Goal: Task Accomplishment & Management: Manage account settings

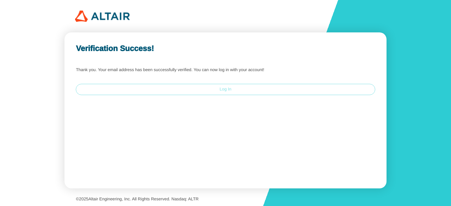
click at [251, 91] on paper-button "Log In" at bounding box center [225, 89] width 299 height 11
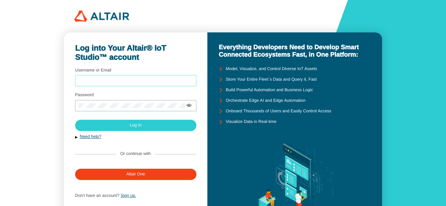
click at [124, 80] on input "Username or Email" at bounding box center [135, 81] width 115 height 5
paste input "[EMAIL_ADDRESS][DOMAIN_NAME]"
type input "[EMAIL_ADDRESS][DOMAIN_NAME]"
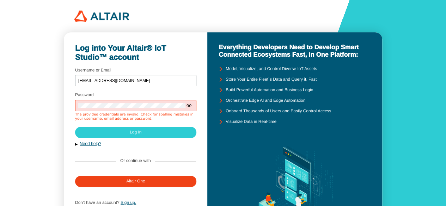
click at [153, 110] on div at bounding box center [135, 105] width 121 height 11
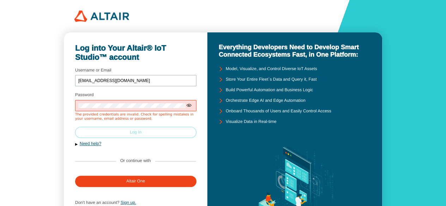
click at [154, 134] on paper-button "Log In" at bounding box center [135, 132] width 121 height 11
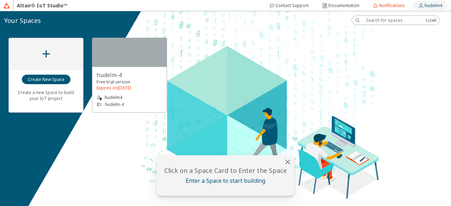
click at [427, 10] on div "hudelm4" at bounding box center [434, 5] width 18 height 11
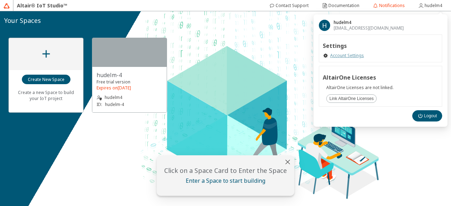
click at [352, 55] on link "Account Settings" at bounding box center [347, 56] width 34 height 6
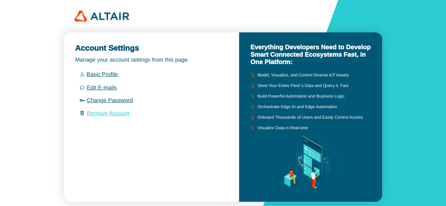
click at [123, 117] on link "Remove Account" at bounding box center [108, 114] width 43 height 6
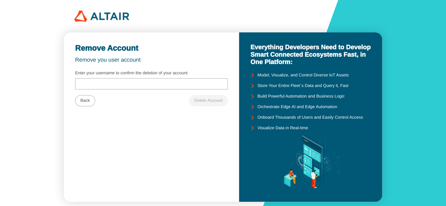
scroll to position [12, 0]
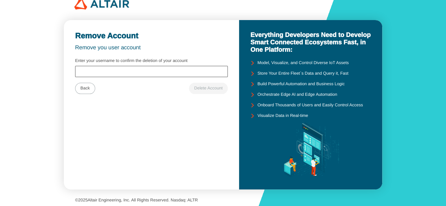
click at [148, 76] on div at bounding box center [151, 71] width 153 height 11
click at [147, 74] on div at bounding box center [151, 71] width 153 height 11
click at [146, 72] on input "Enter your username to confirm the deletion of your account" at bounding box center [151, 71] width 146 height 5
click at [94, 69] on input "hudelm-4" at bounding box center [151, 71] width 146 height 5
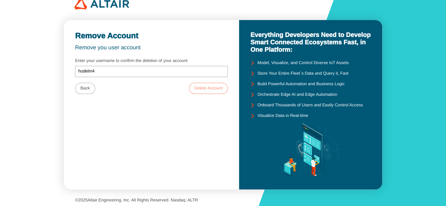
click at [0, 0] on slot "Delete Account" at bounding box center [0, 0] width 0 height 0
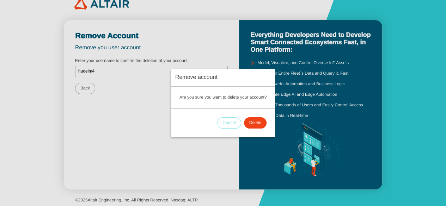
click at [233, 119] on paper-button "Cancel" at bounding box center [229, 122] width 24 height 11
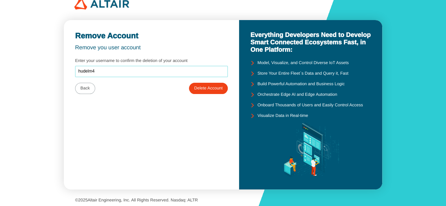
drag, startPoint x: 138, startPoint y: 72, endPoint x: 57, endPoint y: 65, distance: 81.4
click at [57, 65] on div "Account Settings Manage your account settings from this page Basic Profile Edit…" at bounding box center [223, 98] width 446 height 220
paste input "-4@student.ltu.se"
click at [195, 86] on unity-button at bounding box center [208, 88] width 39 height 11
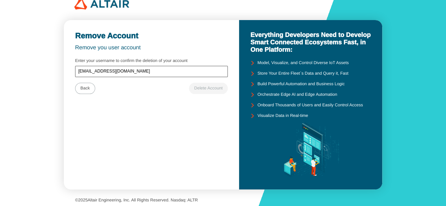
drag, startPoint x: 174, startPoint y: 65, endPoint x: 170, endPoint y: 69, distance: 5.7
click at [170, 69] on div "Enter your username to confirm the deletion of your account hudelm-4@student.lt…" at bounding box center [151, 68] width 153 height 18
click at [170, 69] on input "[EMAIL_ADDRESS][DOMAIN_NAME]" at bounding box center [151, 71] width 146 height 5
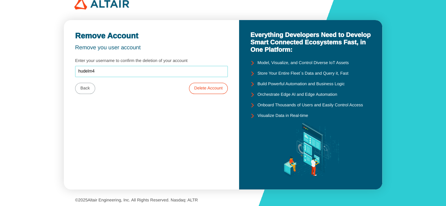
type input "hudelm4"
click at [0, 0] on slot "Delete Account" at bounding box center [0, 0] width 0 height 0
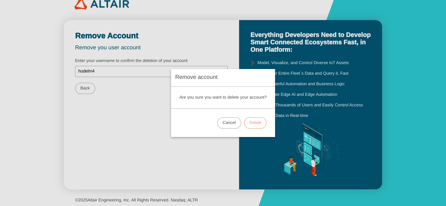
click at [0, 0] on slot "Delete" at bounding box center [0, 0] width 0 height 0
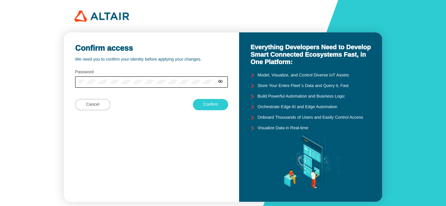
click at [165, 84] on div at bounding box center [151, 81] width 153 height 11
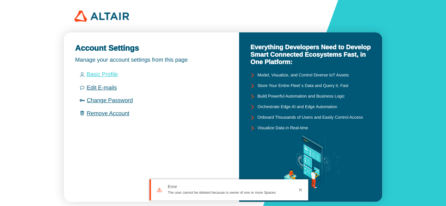
click at [106, 74] on link "Basic Profile" at bounding box center [101, 75] width 31 height 6
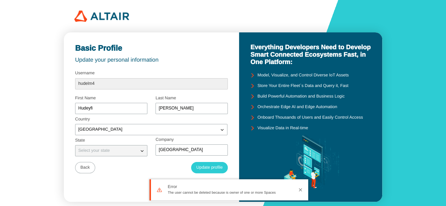
scroll to position [12, 0]
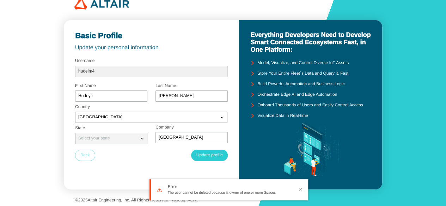
click at [88, 152] on paper-button "Back" at bounding box center [85, 155] width 20 height 11
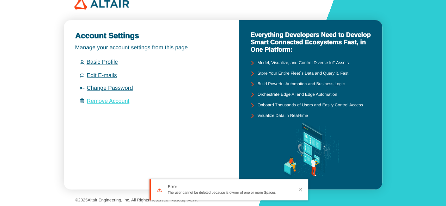
click at [106, 103] on link "Remove Account" at bounding box center [108, 101] width 43 height 6
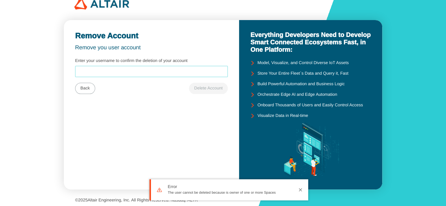
click at [129, 69] on input "Enter your username to confirm the deletion of your account" at bounding box center [151, 71] width 146 height 5
type input "hudelm4"
click at [210, 85] on paper-button "Delete Account" at bounding box center [208, 88] width 39 height 11
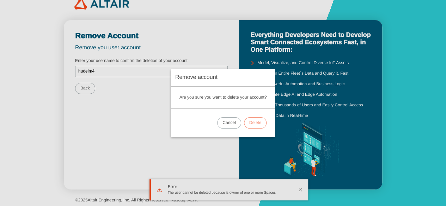
click at [0, 0] on slot "Delete" at bounding box center [0, 0] width 0 height 0
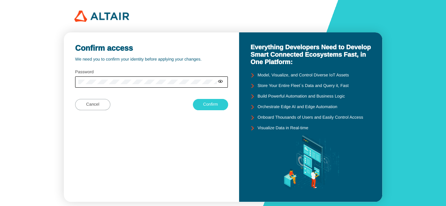
click at [221, 86] on div at bounding box center [151, 81] width 153 height 11
click at [221, 84] on iron-icon at bounding box center [220, 82] width 6 height 6
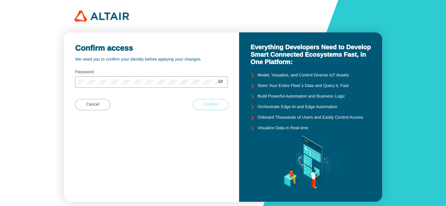
click at [199, 103] on paper-button "Confirm" at bounding box center [210, 104] width 35 height 11
